Goal: Task Accomplishment & Management: Manage account settings

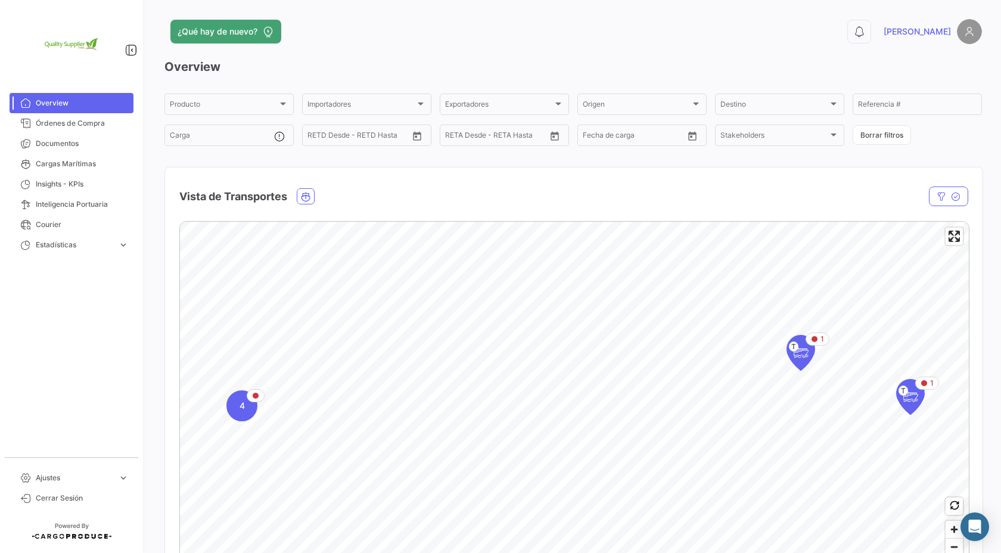
click at [966, 38] on img at bounding box center [969, 31] width 25 height 25
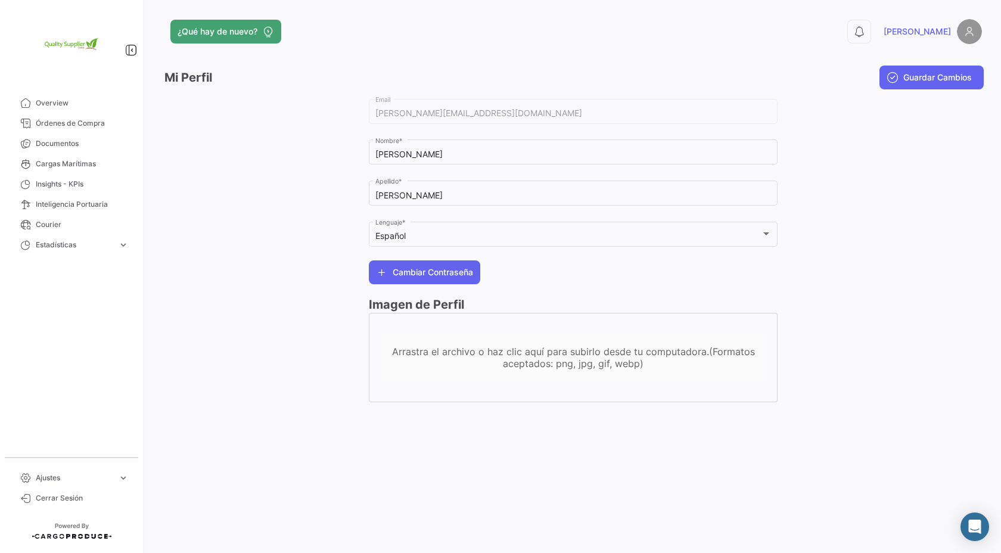
click at [963, 30] on img at bounding box center [969, 31] width 25 height 25
click at [51, 476] on span "Ajustes" at bounding box center [74, 477] width 77 height 11
click at [98, 350] on mat-nav-list "Overview Órdenes de Compra Documentos Cargas Marítimas Insights - KPIs Intelige…" at bounding box center [71, 245] width 143 height 314
click at [124, 432] on span "expand_more" at bounding box center [123, 427] width 11 height 11
click at [871, 24] on button "0" at bounding box center [859, 32] width 24 height 24
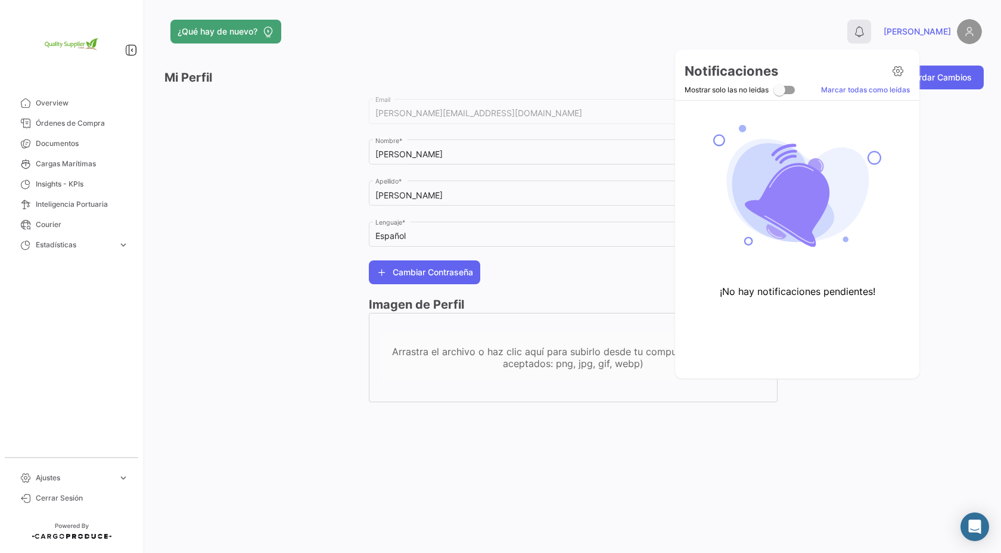
click at [914, 24] on div at bounding box center [500, 276] width 1001 height 553
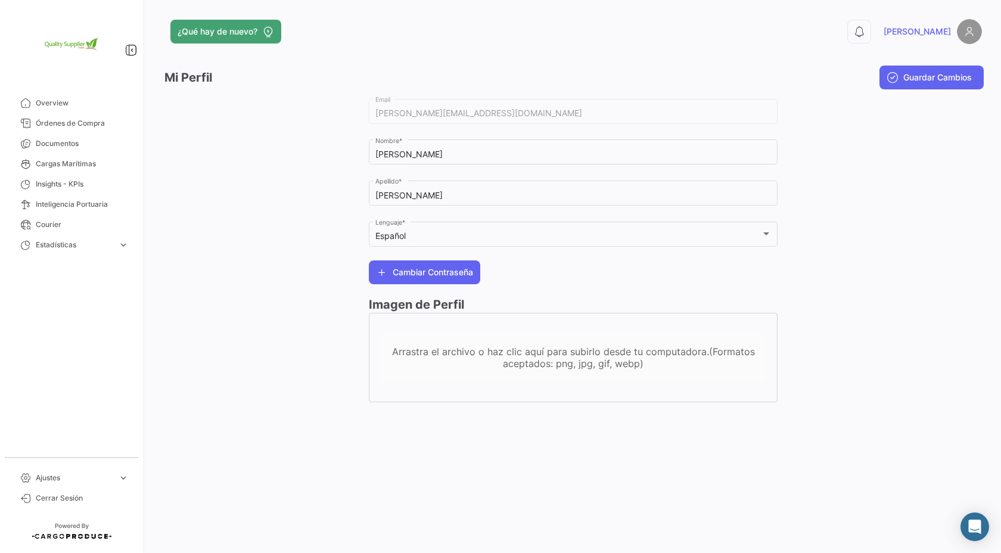
click at [964, 27] on img at bounding box center [969, 31] width 25 height 25
click at [942, 35] on span "[PERSON_NAME]" at bounding box center [916, 32] width 67 height 12
click at [970, 38] on img at bounding box center [969, 31] width 25 height 25
